Goal: Task Accomplishment & Management: Manage account settings

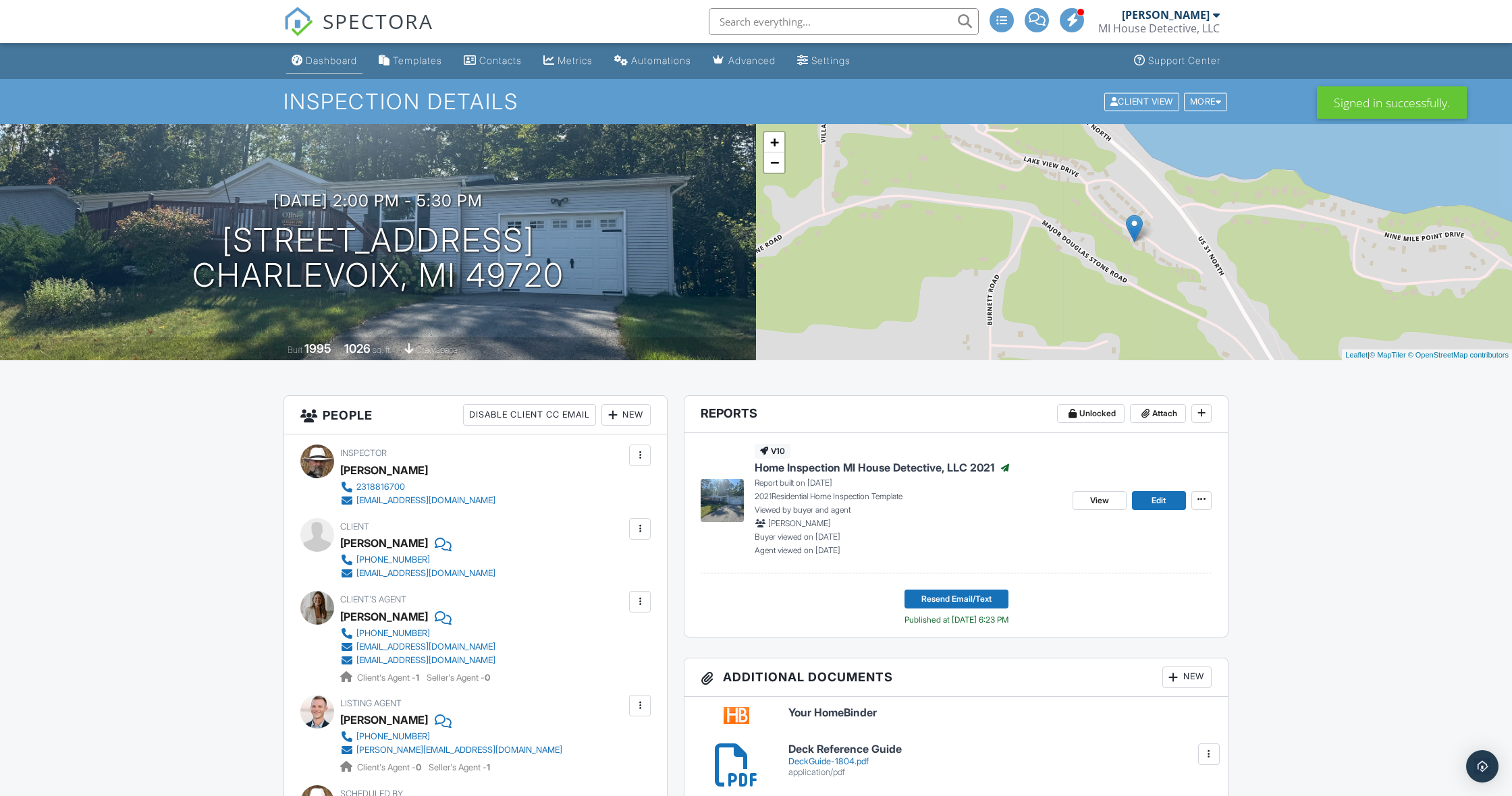
click at [323, 58] on div "Dashboard" at bounding box center [332, 60] width 51 height 12
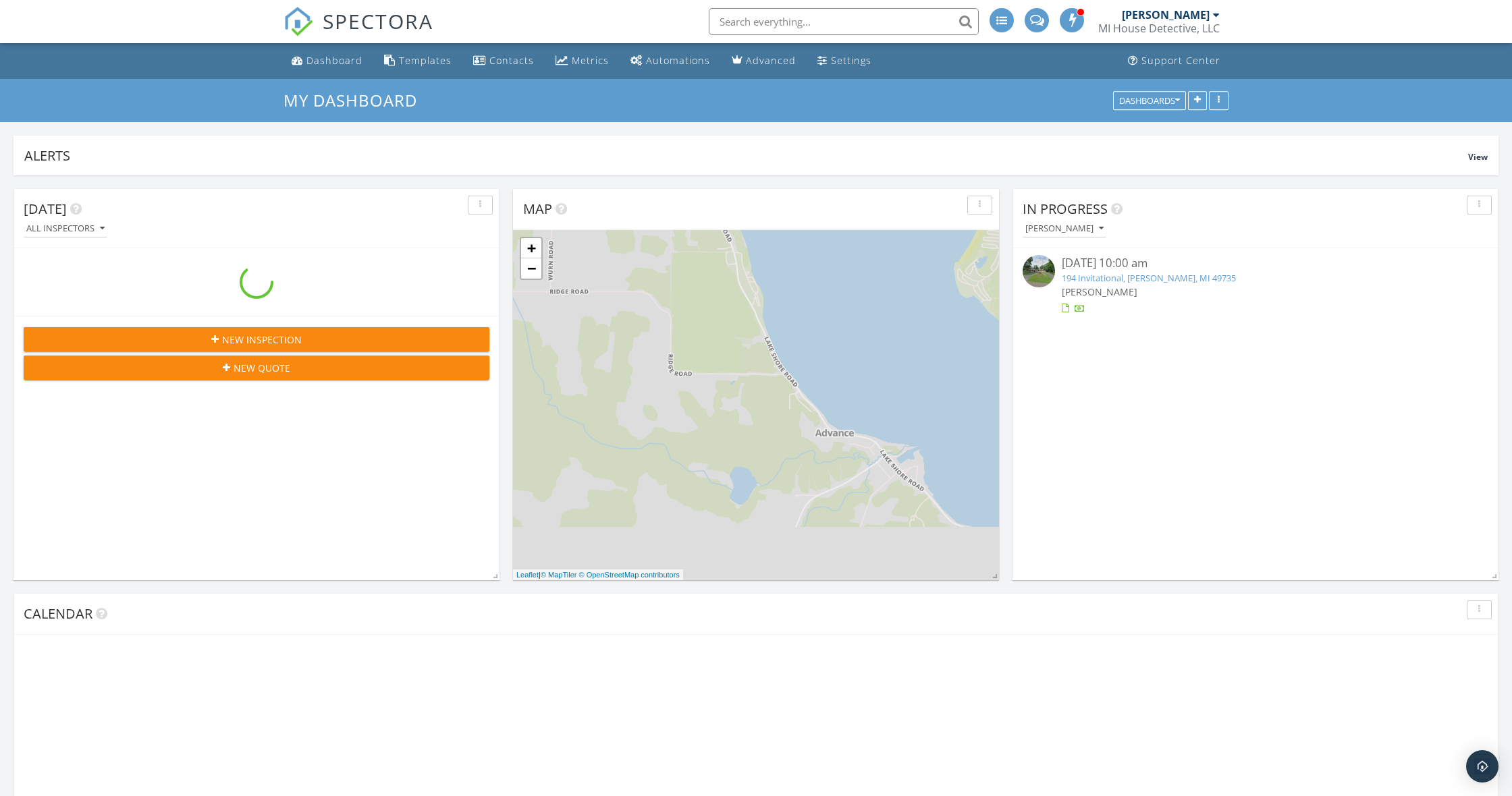
scroll to position [290, 486]
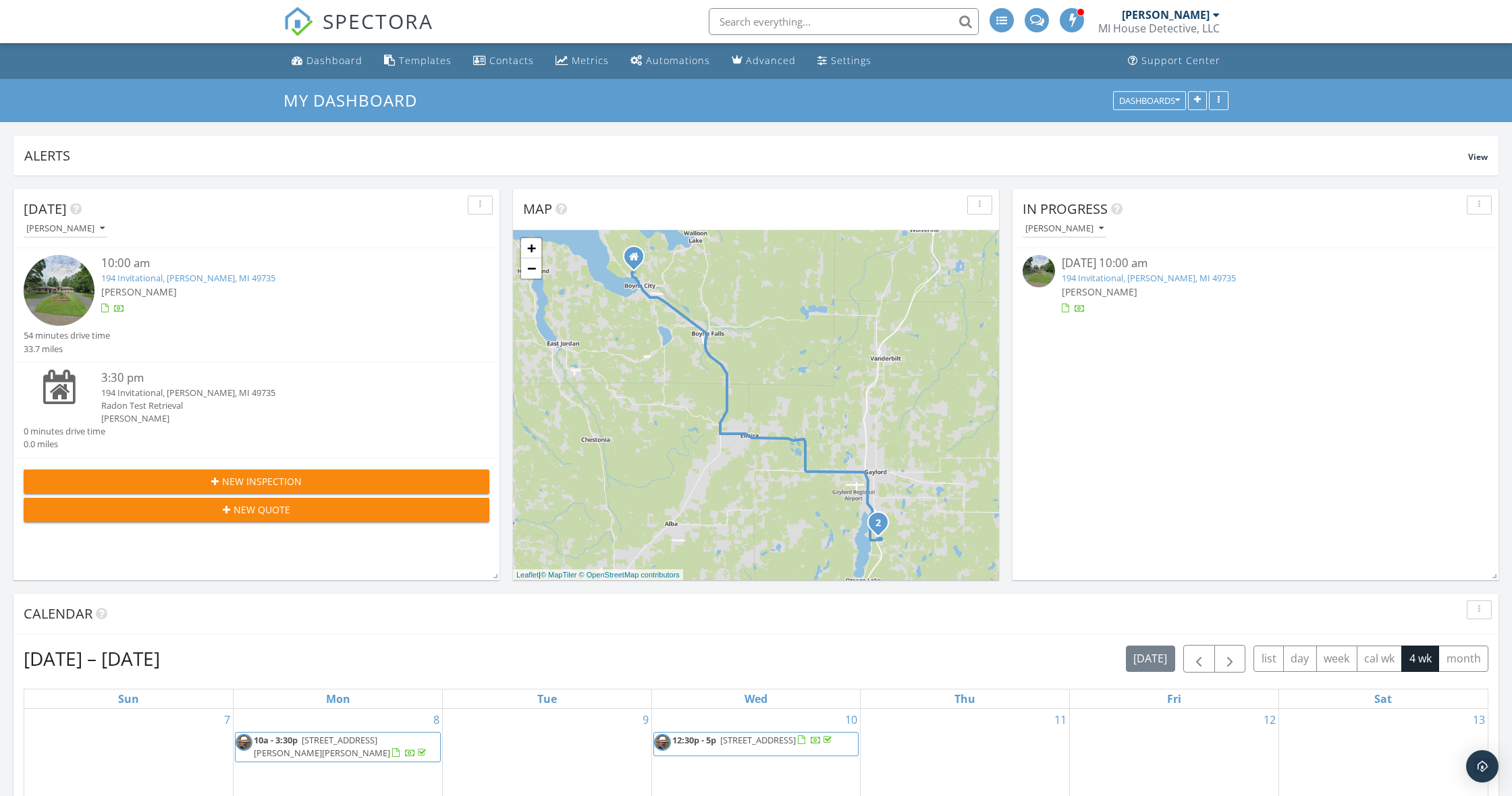
click at [1106, 279] on link "194 Invitational, Gaylord, MI 49735" at bounding box center [1149, 278] width 174 height 12
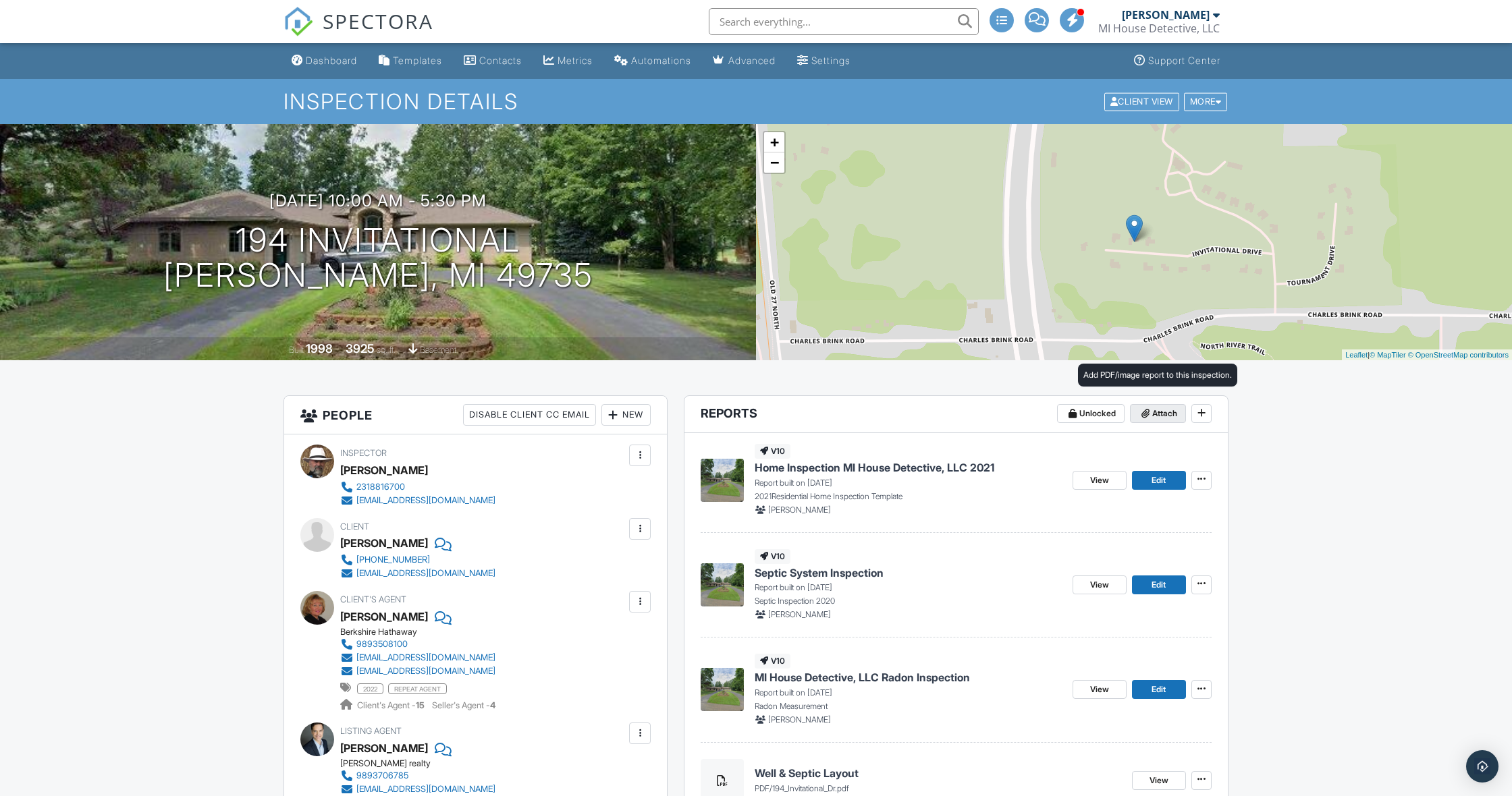
click at [1153, 412] on span "Attach" at bounding box center [1165, 414] width 25 height 13
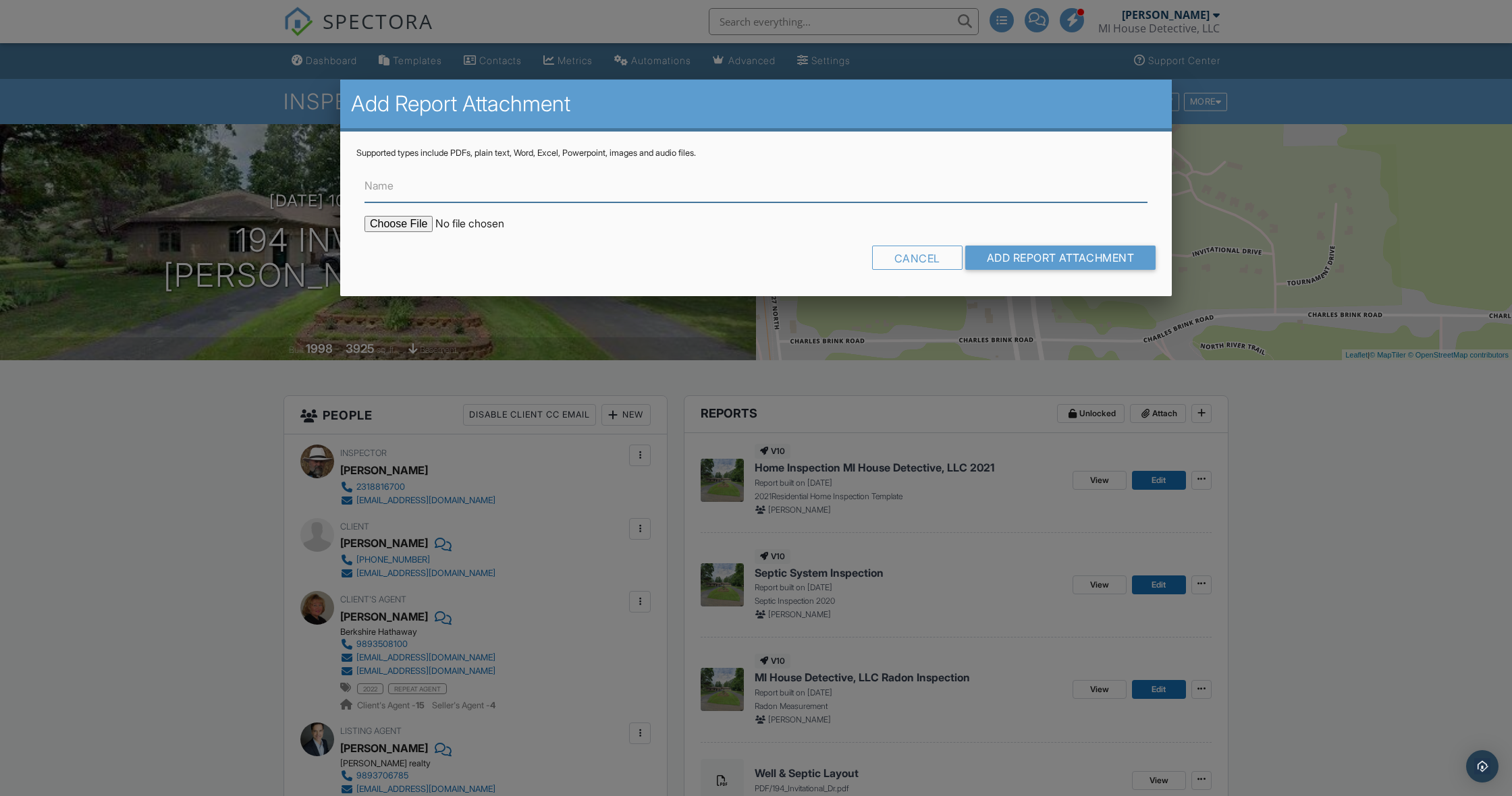
click at [483, 190] on input "Name" at bounding box center [756, 186] width 783 height 33
type input "Water Quality Lab Results"
click at [412, 222] on input "file" at bounding box center [479, 224] width 230 height 16
type input "C:\fakepath\194 Invitational Water Lab results.pdf"
click at [1067, 263] on input "Add Report Attachment" at bounding box center [1060, 258] width 191 height 25
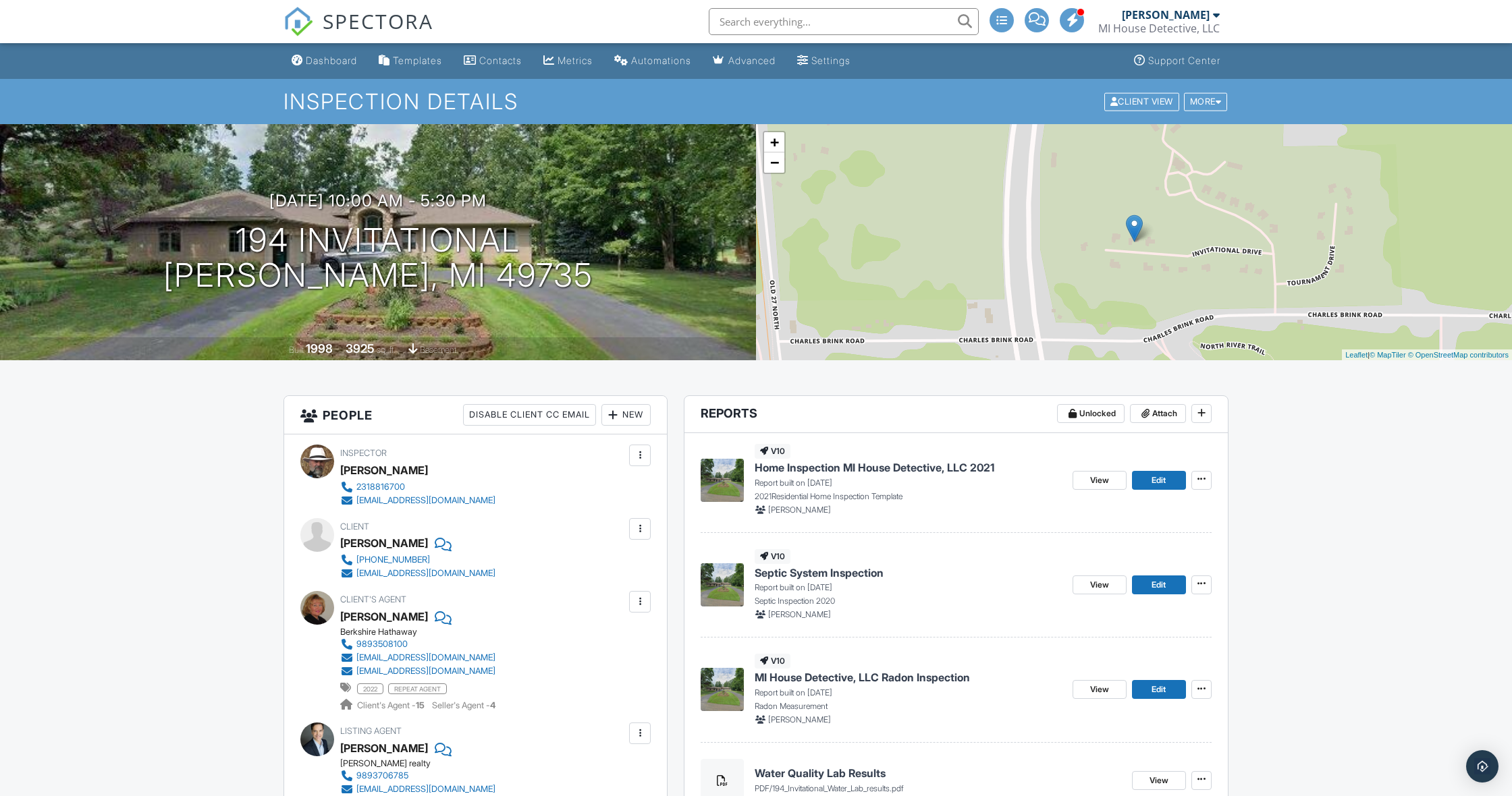
click at [641, 528] on div at bounding box center [640, 529] width 13 height 13
click at [612, 568] on li "Edit" at bounding box center [608, 570] width 69 height 34
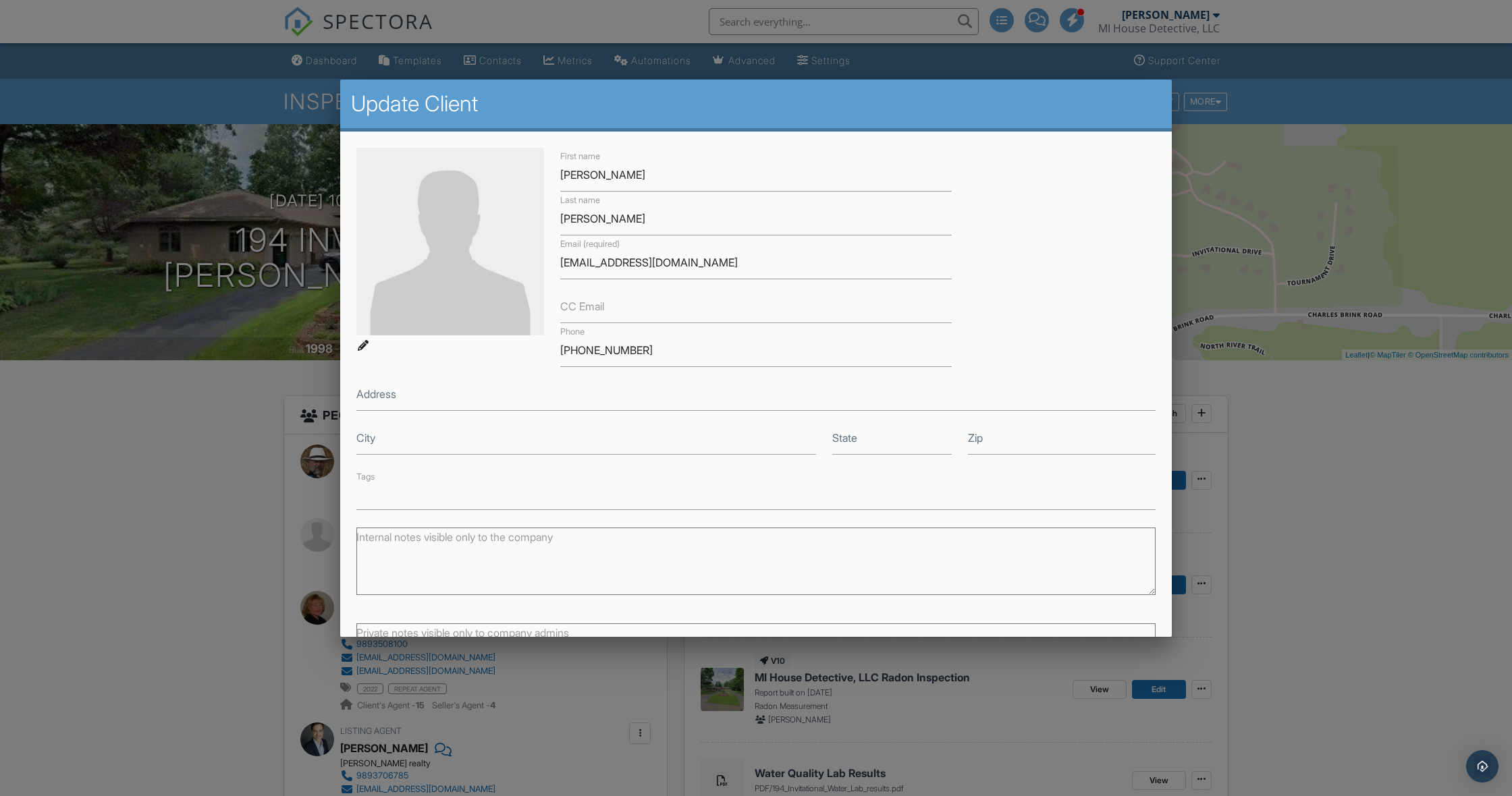
click at [169, 628] on div at bounding box center [756, 430] width 1512 height 995
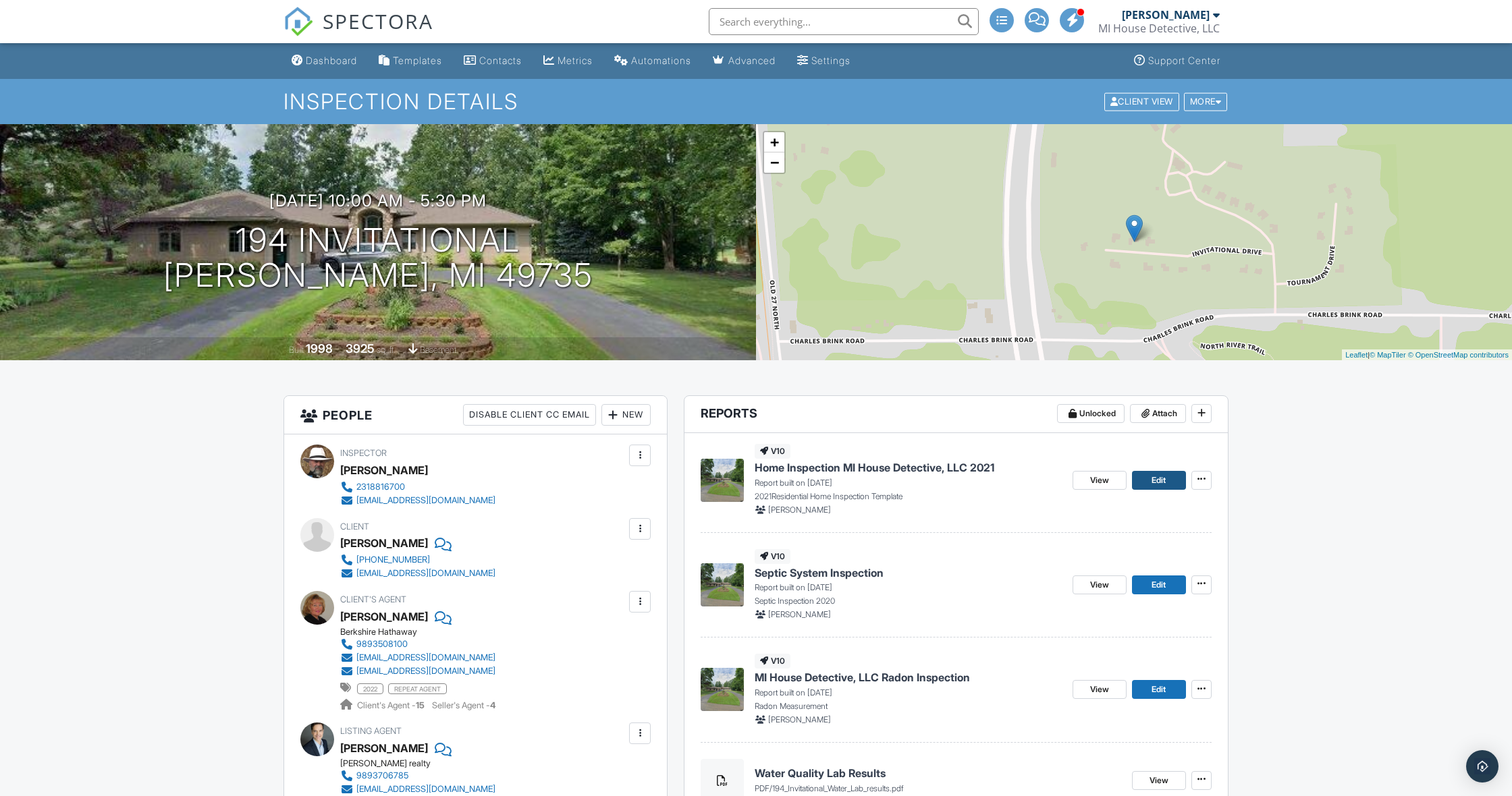
click at [1164, 480] on span "Edit" at bounding box center [1158, 480] width 14 height 13
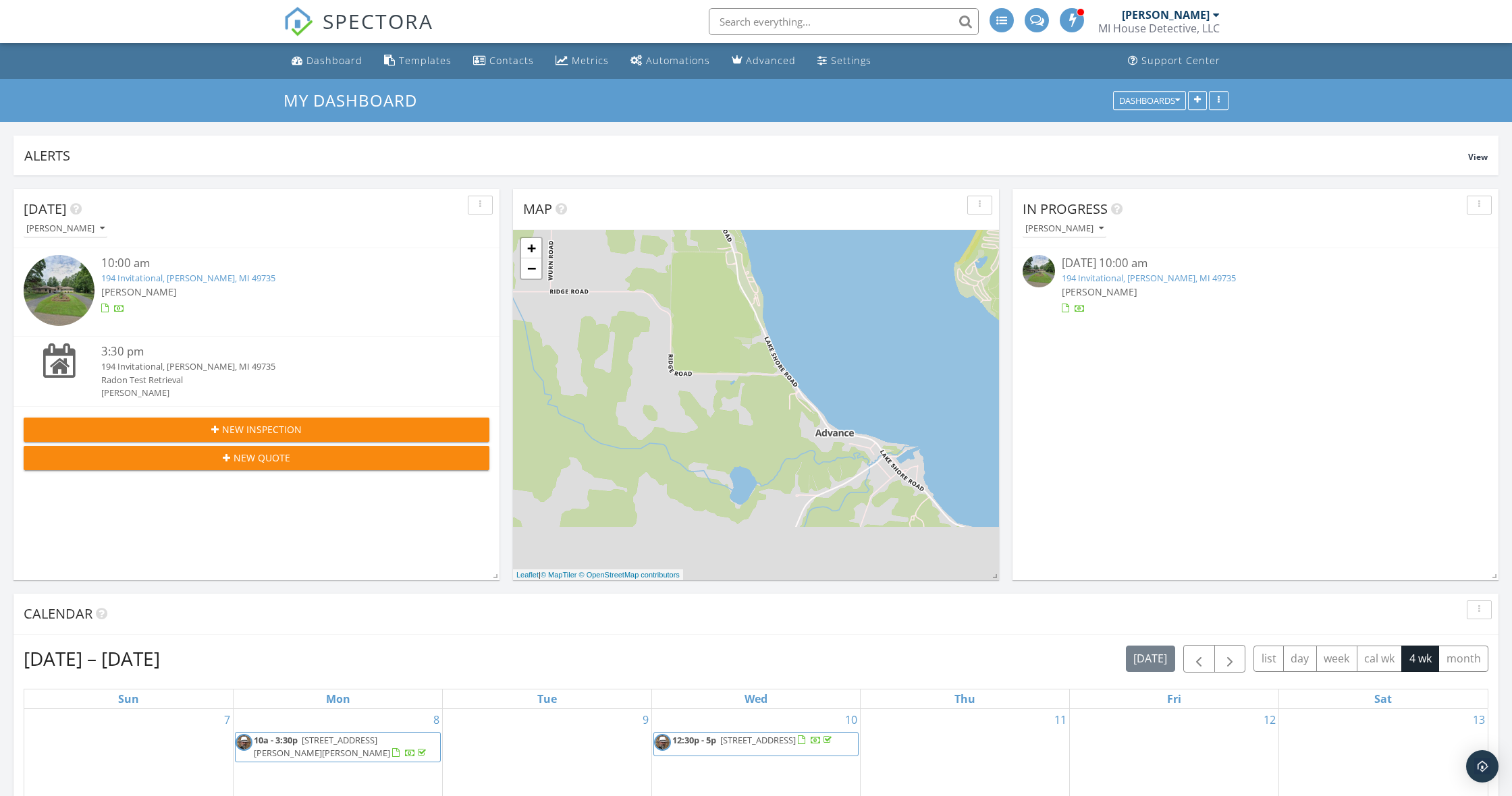
scroll to position [290, 486]
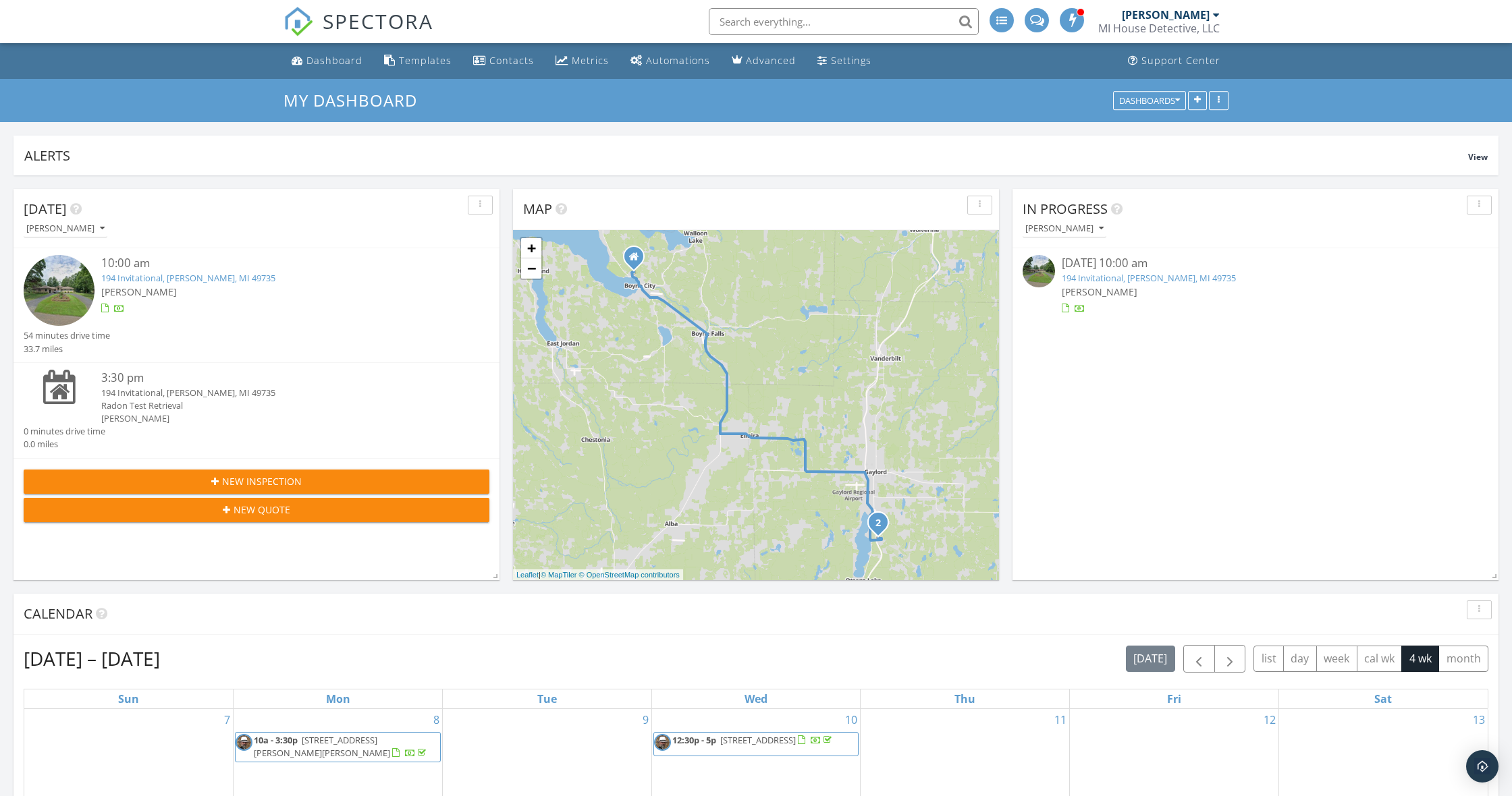
click at [1106, 280] on link "194 Invitational, Gaylord, MI 49735" at bounding box center [1149, 278] width 174 height 12
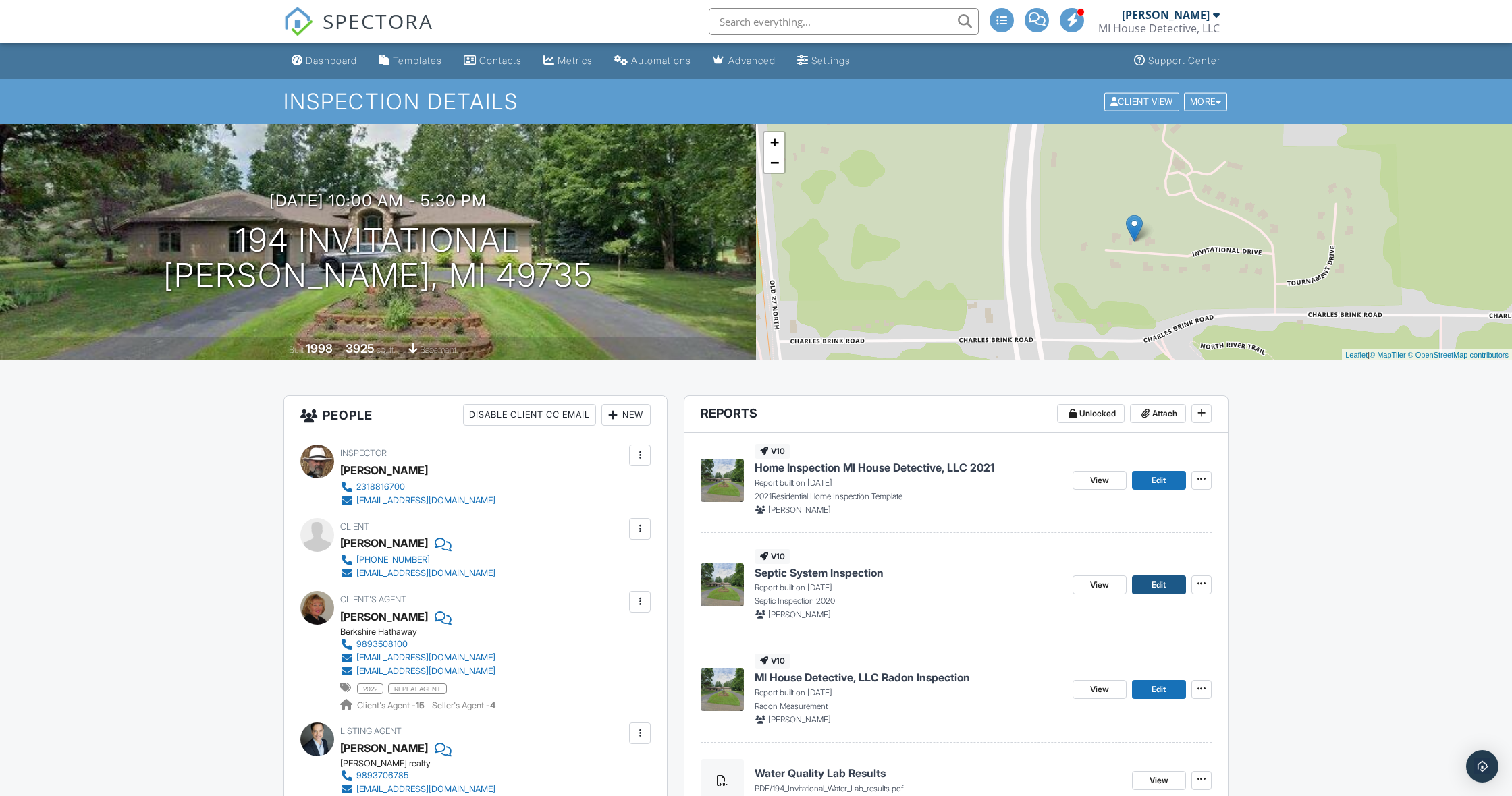
click at [1164, 583] on span "Edit" at bounding box center [1158, 585] width 14 height 13
click at [1162, 693] on span "Edit" at bounding box center [1158, 689] width 14 height 13
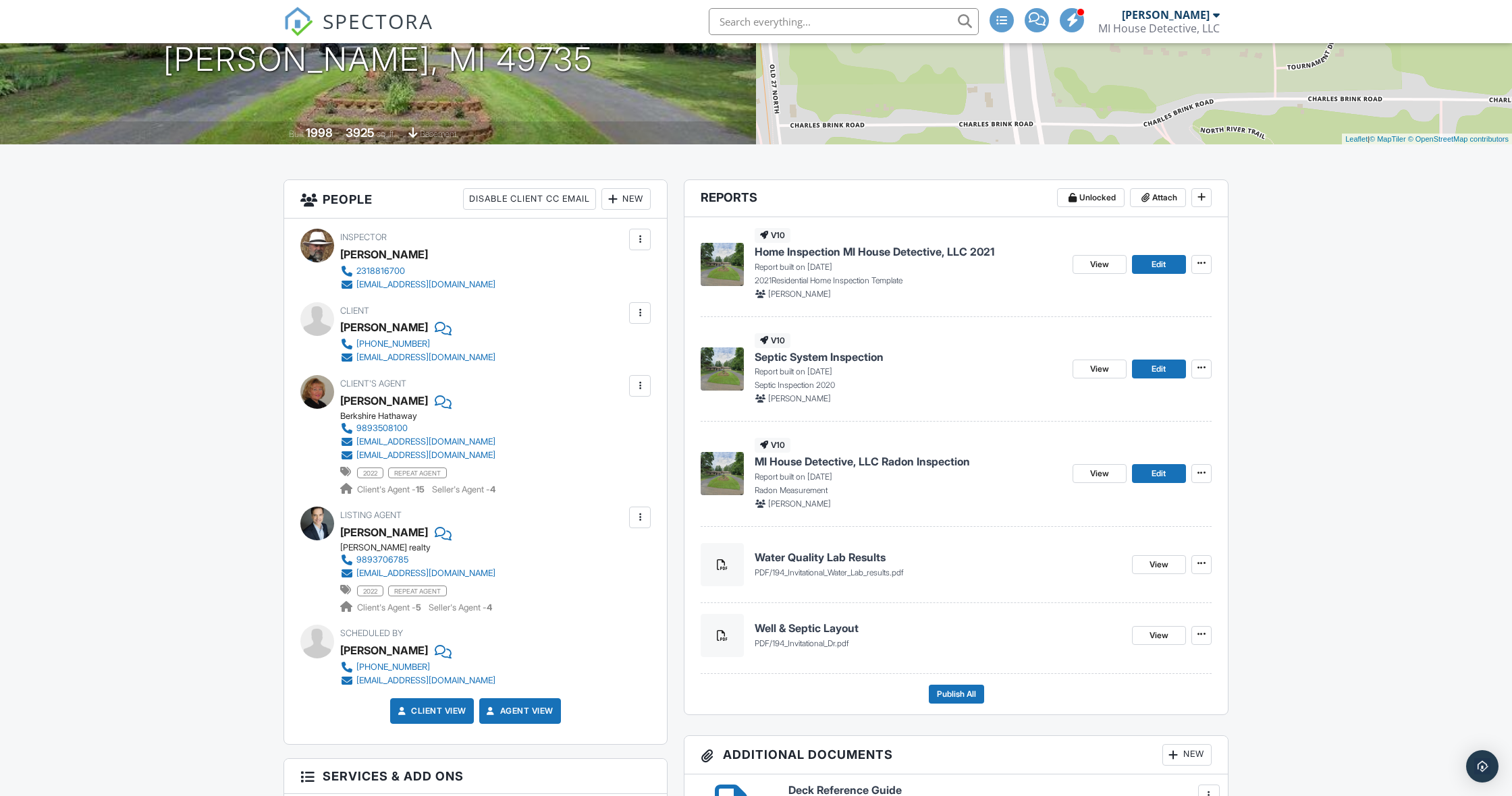
scroll to position [215, 0]
click at [1154, 195] on span "Attach" at bounding box center [1165, 198] width 25 height 13
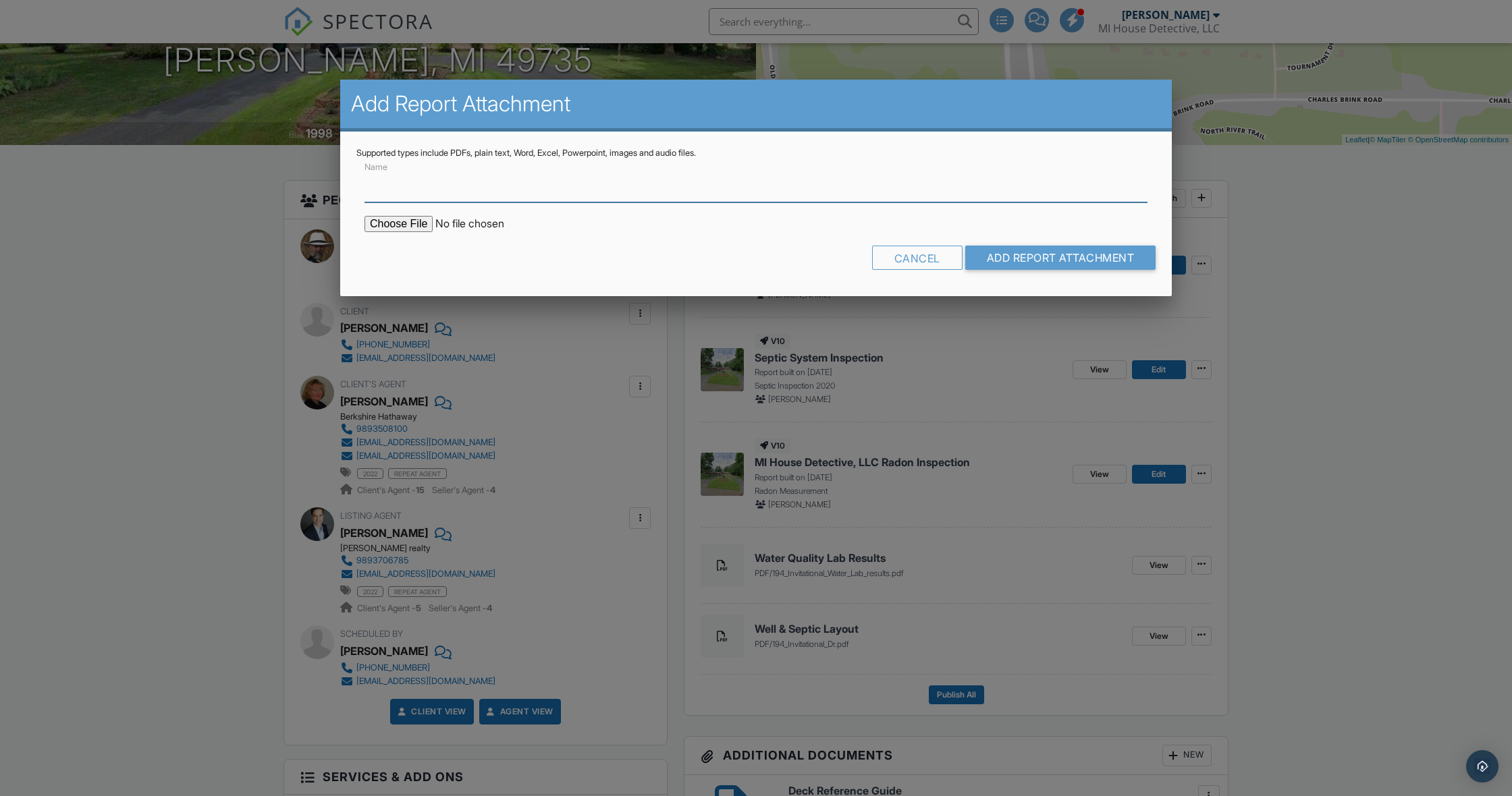
click at [410, 190] on input "Name" at bounding box center [756, 186] width 783 height 33
type input "Radon Results"
click at [416, 224] on input "file" at bounding box center [479, 224] width 230 height 16
type input "C:\fakepath\194-Invitational-Dr_RadonReport_main floor.pdf"
click at [453, 187] on input "Radon Results" at bounding box center [756, 186] width 783 height 33
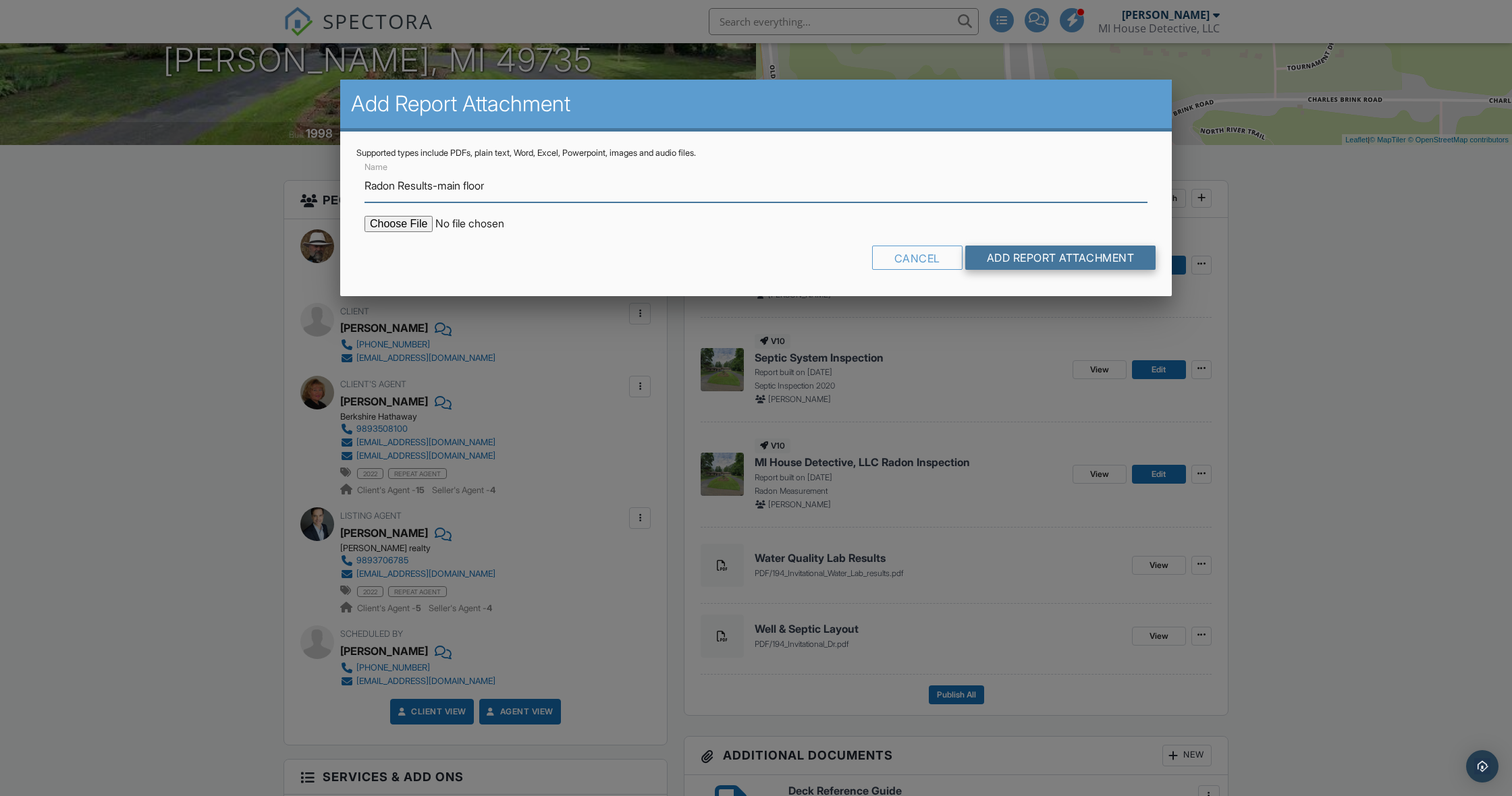
type input "Radon Results-main floor"
click at [1045, 252] on input "Add Report Attachment" at bounding box center [1060, 258] width 191 height 25
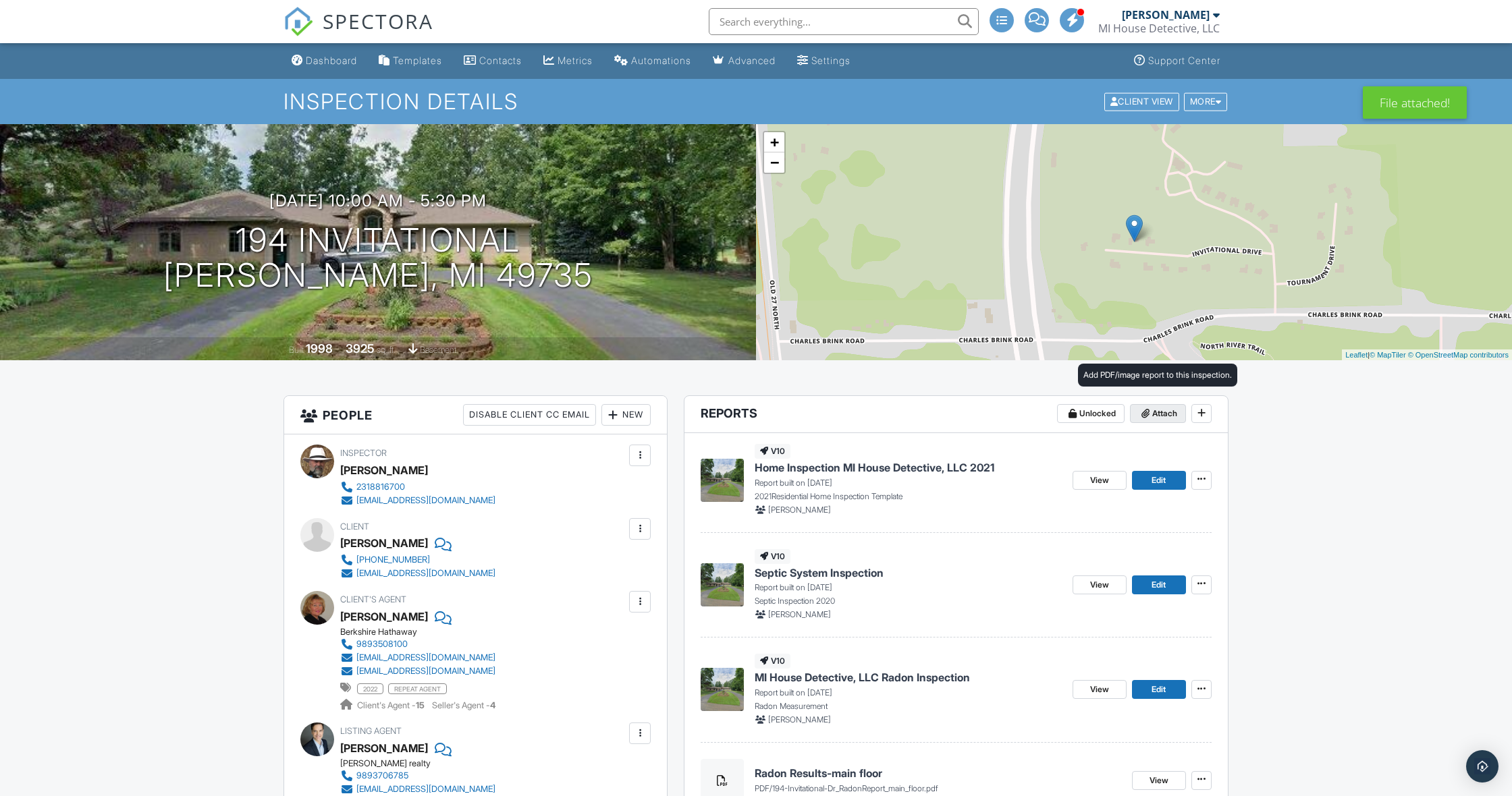
click at [1153, 415] on span "Attach" at bounding box center [1165, 414] width 25 height 13
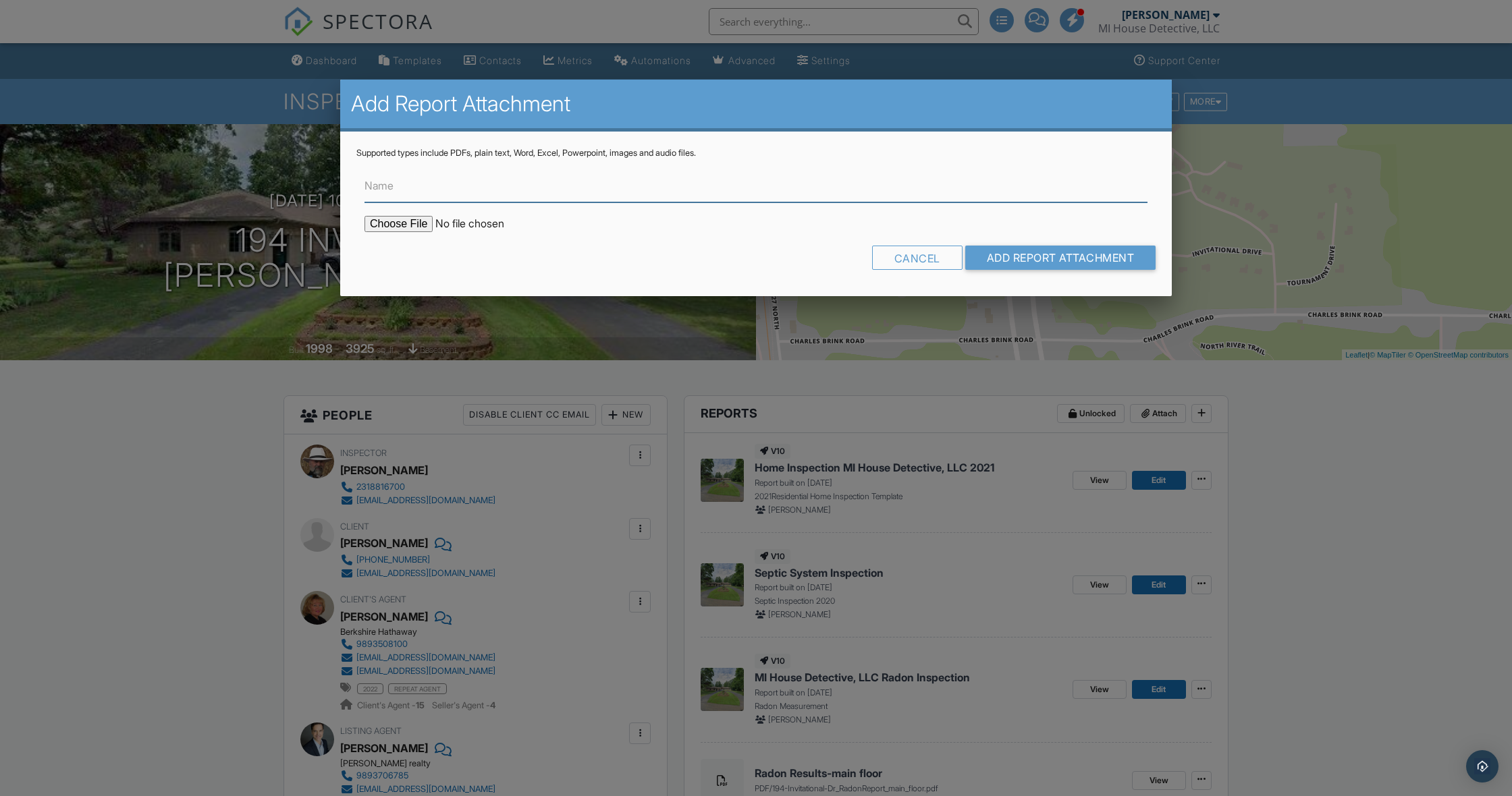
click at [499, 187] on input "Name" at bounding box center [756, 186] width 783 height 33
type input "Radon Results - basement"
click at [406, 224] on input "file" at bounding box center [479, 224] width 230 height 16
type input "C:\fakepath\194-Invitational-Dr_basement.pdf"
click at [1016, 257] on input "Add Report Attachment" at bounding box center [1060, 258] width 191 height 25
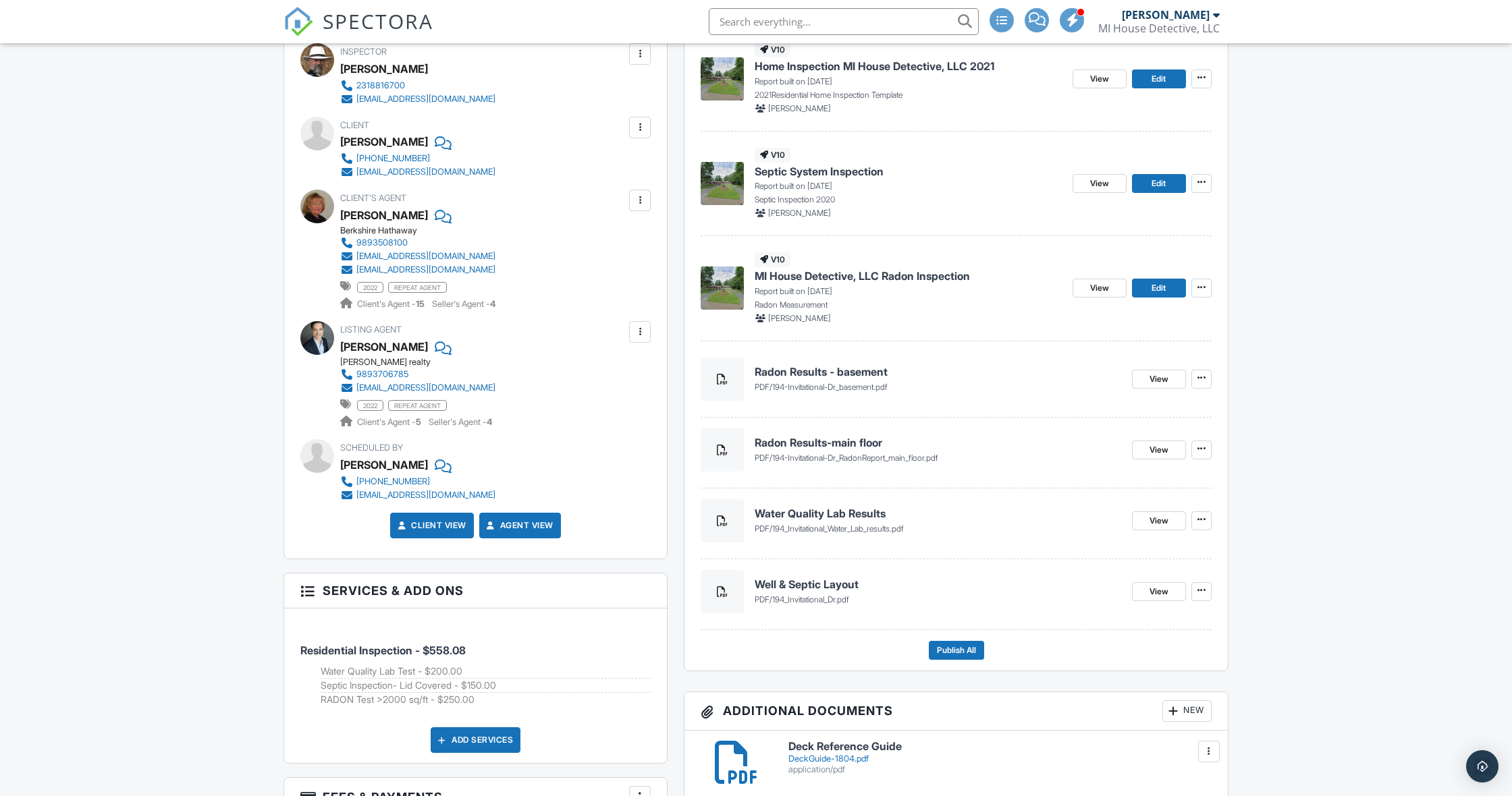
scroll to position [408, 0]
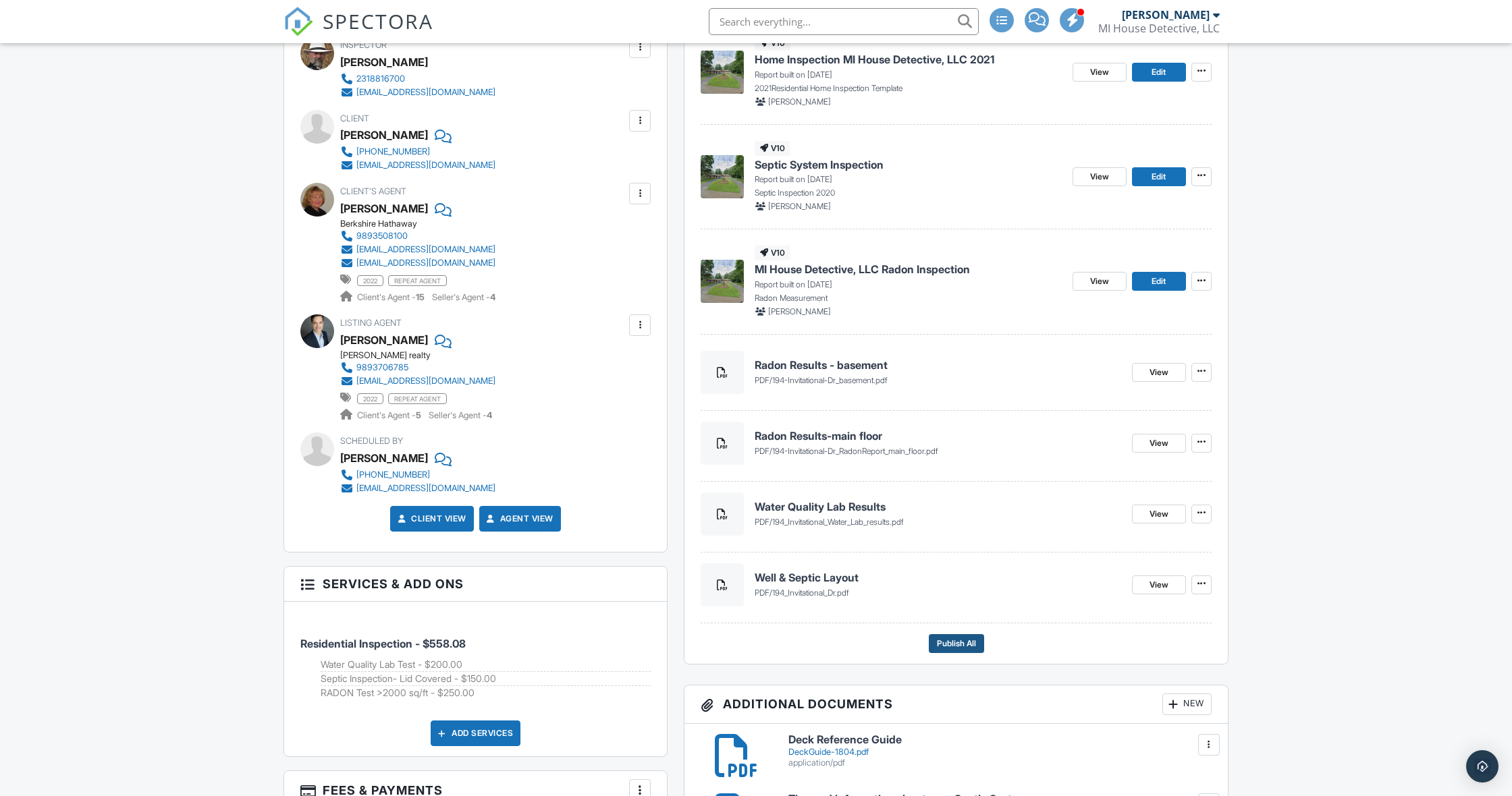
click at [964, 640] on span "Publish All" at bounding box center [957, 644] width 39 height 13
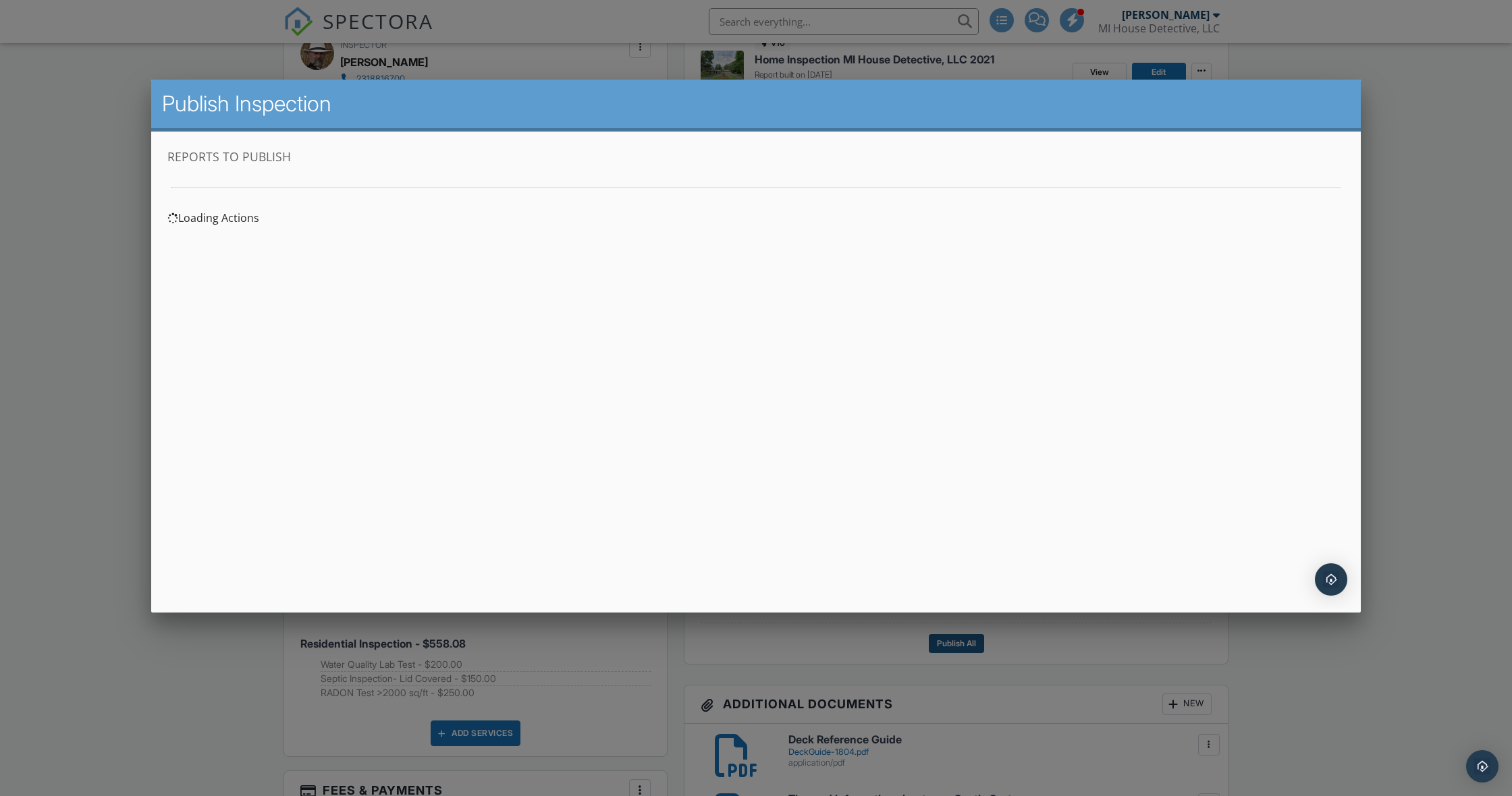
scroll to position [0, 0]
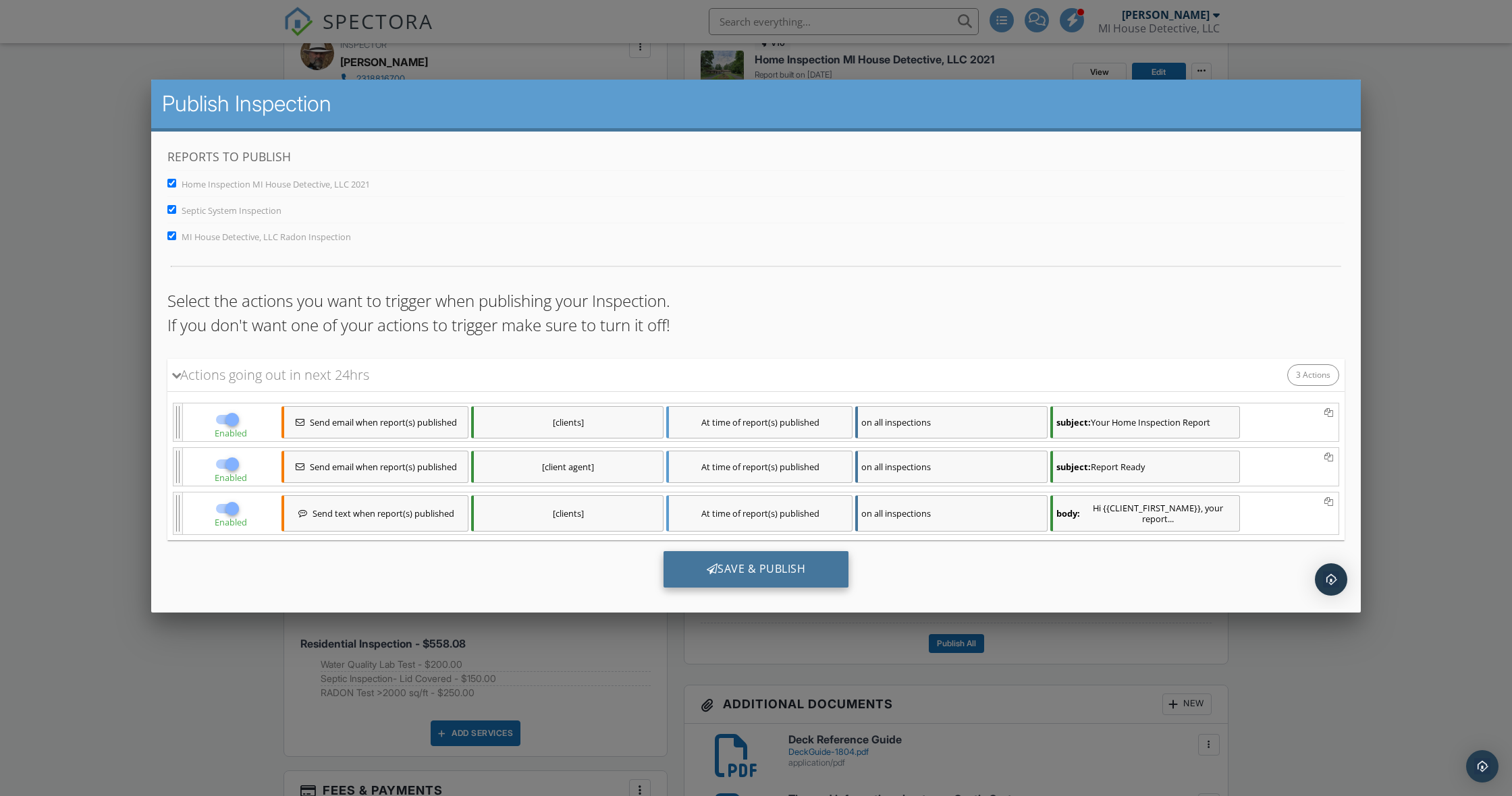
click at [758, 565] on div "Save & Publish" at bounding box center [757, 569] width 186 height 36
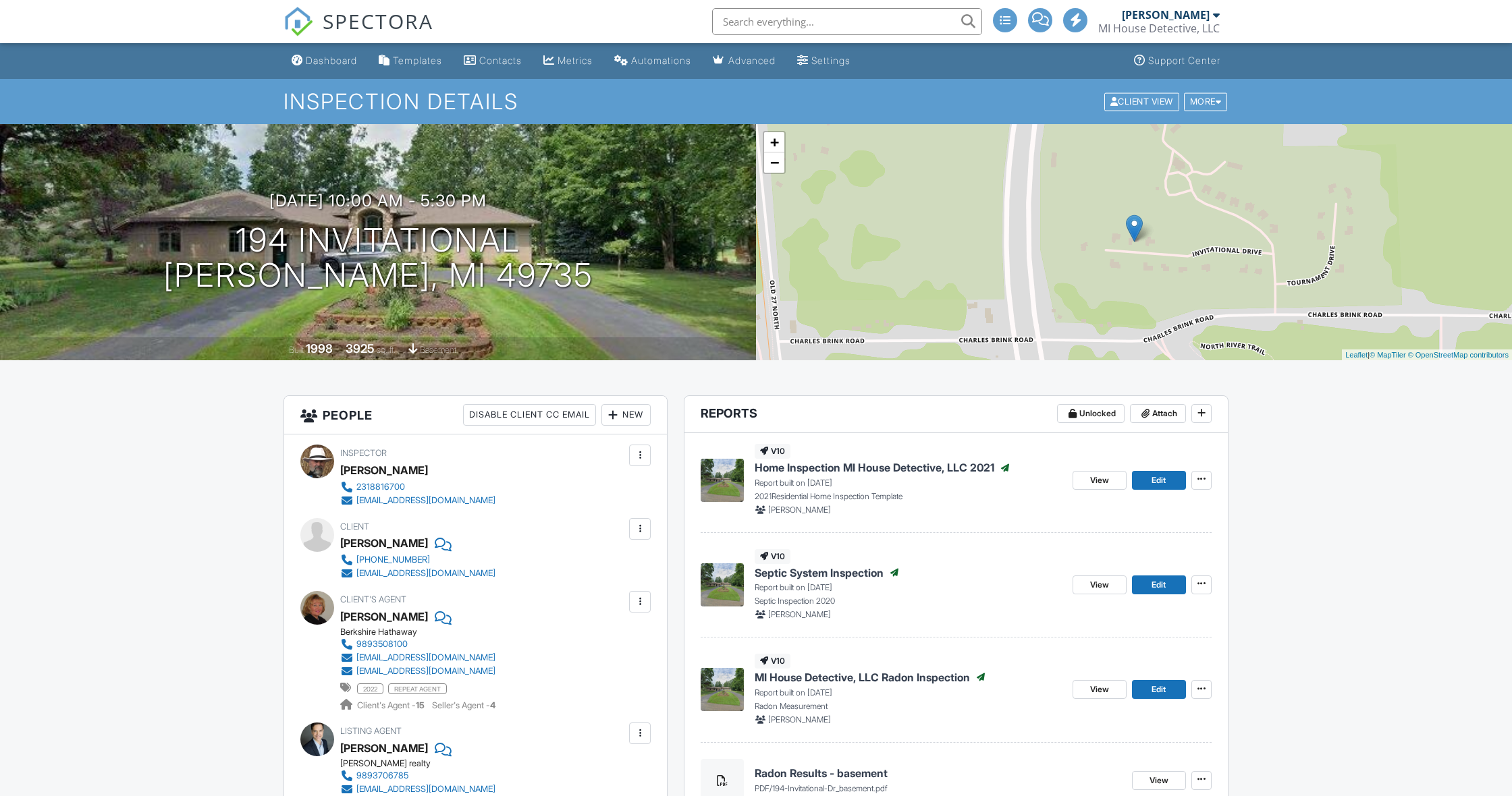
click at [386, 569] on div "[EMAIL_ADDRESS][DOMAIN_NAME]" at bounding box center [425, 573] width 139 height 11
